Goal: Task Accomplishment & Management: Manage account settings

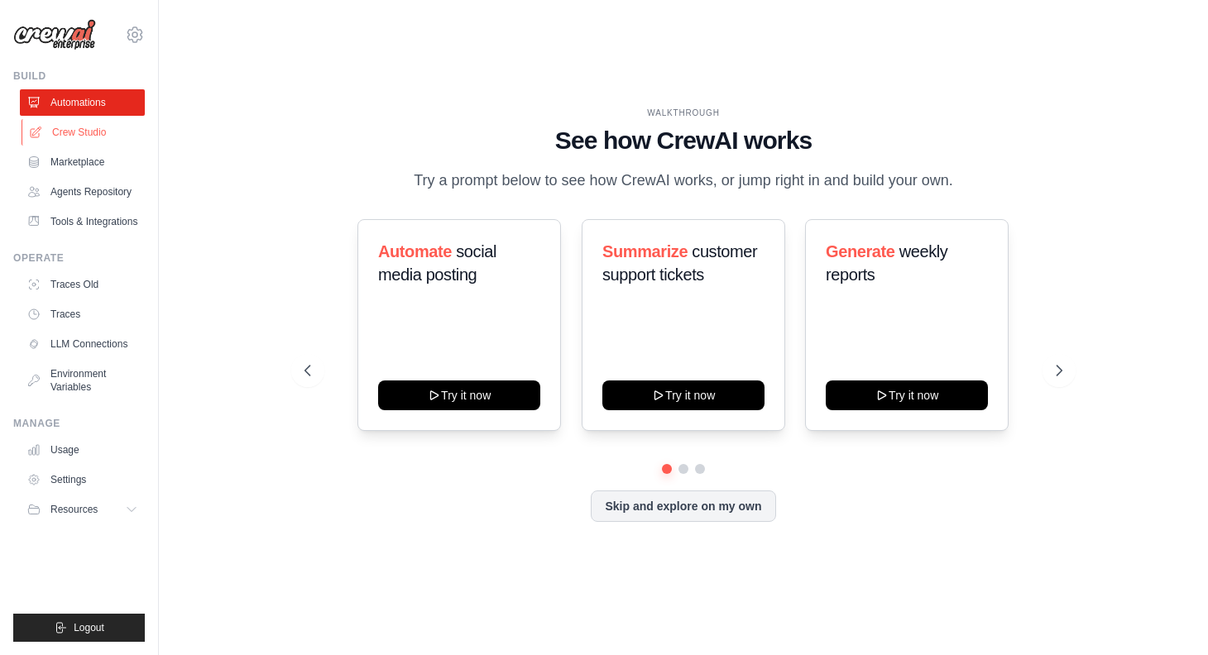
click at [84, 125] on link "Crew Studio" at bounding box center [84, 132] width 125 height 26
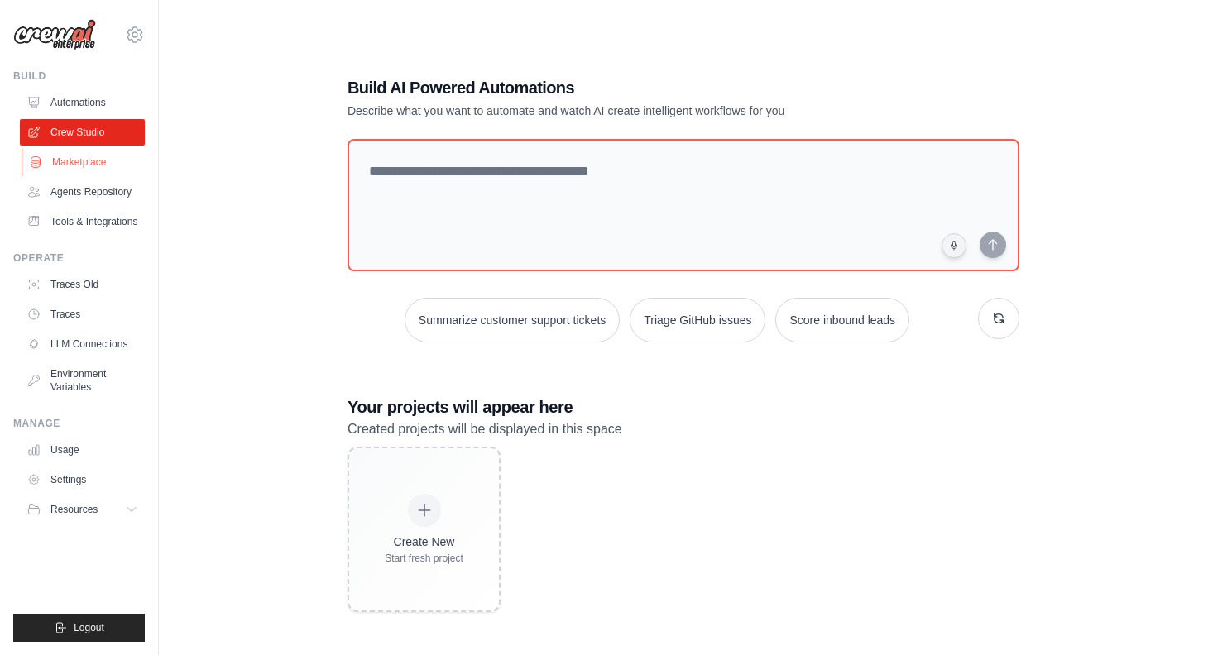
click at [68, 163] on link "Marketplace" at bounding box center [84, 162] width 125 height 26
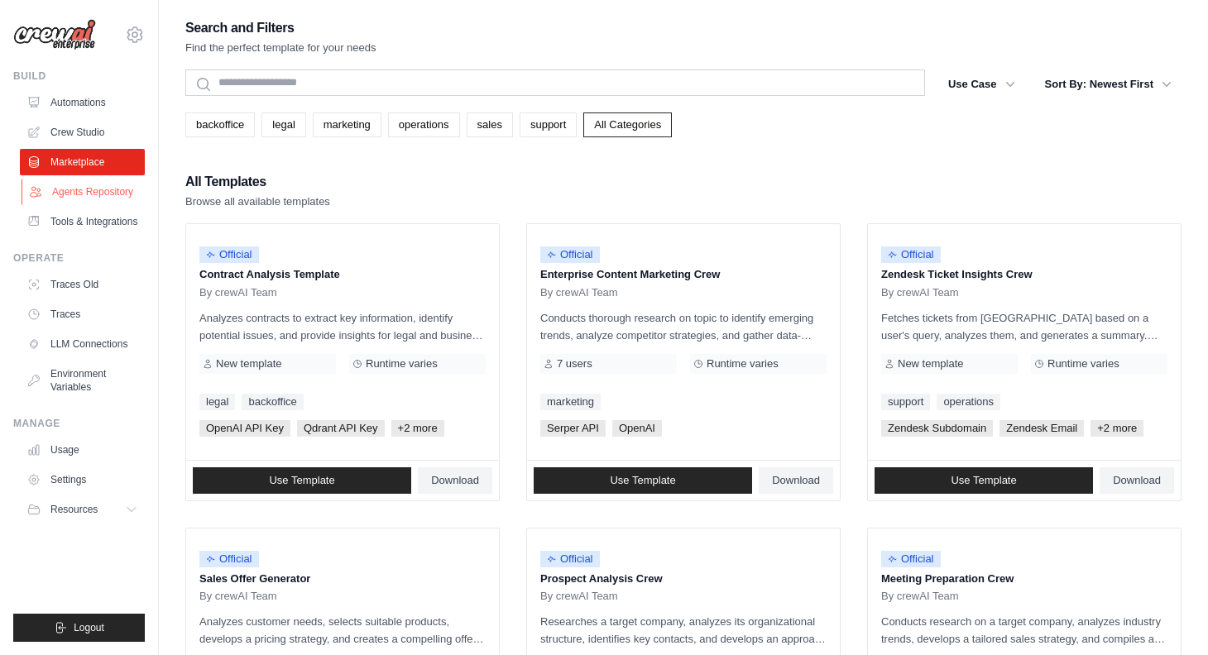
click at [74, 190] on link "Agents Repository" at bounding box center [84, 192] width 125 height 26
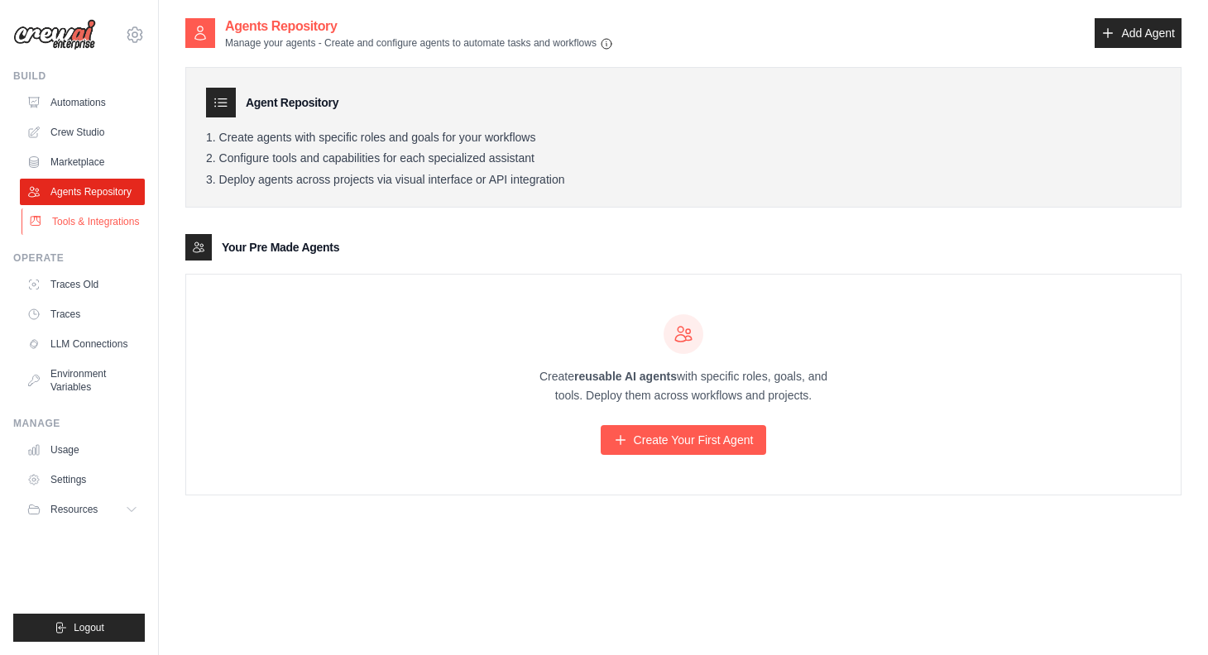
click at [87, 223] on link "Tools & Integrations" at bounding box center [84, 222] width 125 height 26
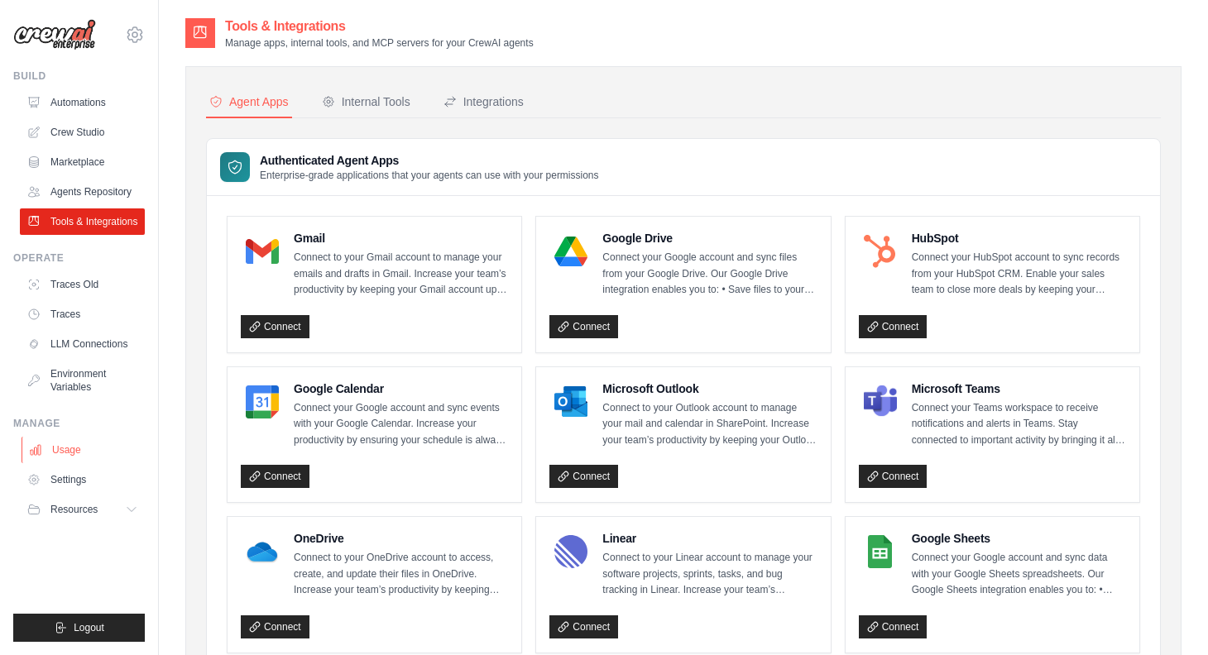
click at [68, 447] on link "Usage" at bounding box center [84, 450] width 125 height 26
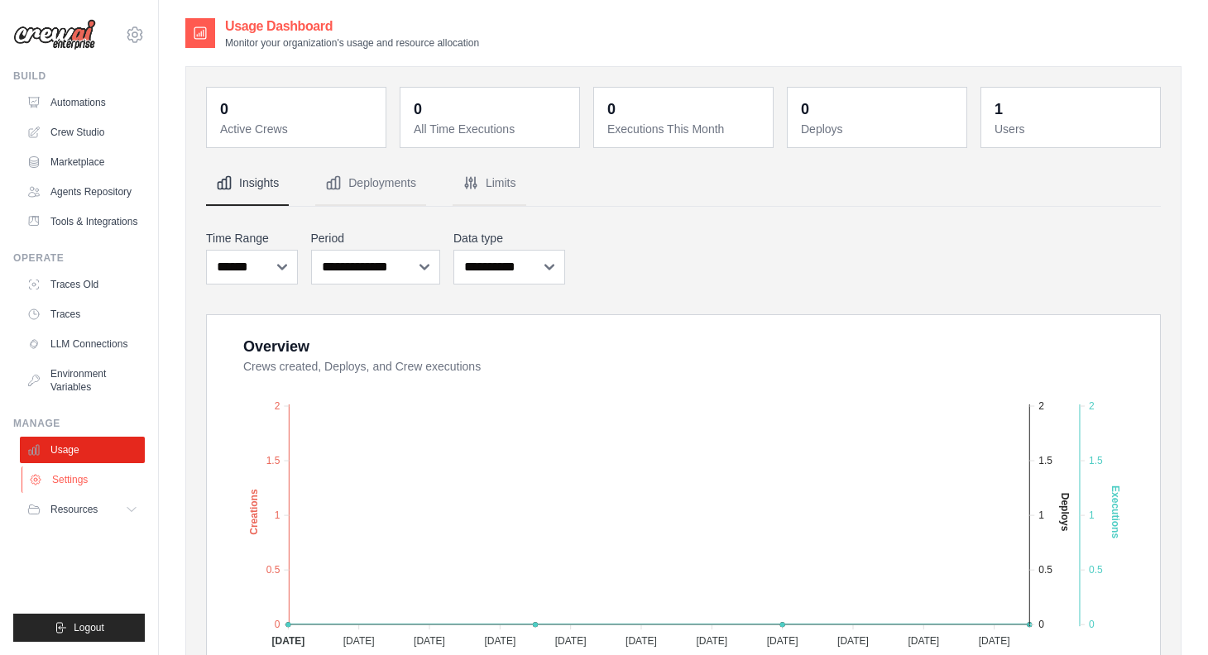
click at [62, 477] on link "Settings" at bounding box center [84, 480] width 125 height 26
